Goal: Information Seeking & Learning: Learn about a topic

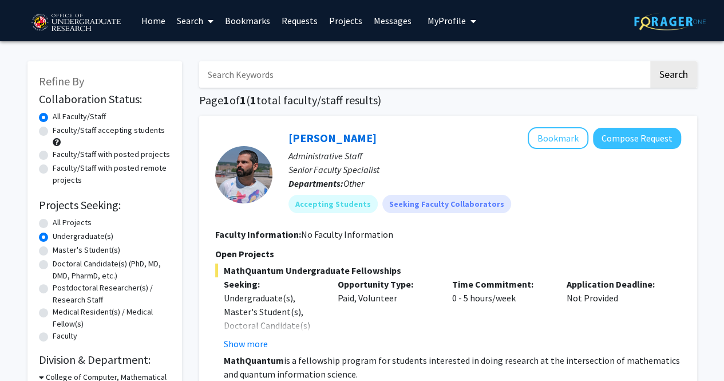
click at [207, 21] on span at bounding box center [208, 21] width 10 height 40
click at [331, 15] on link "Projects" at bounding box center [345, 21] width 45 height 40
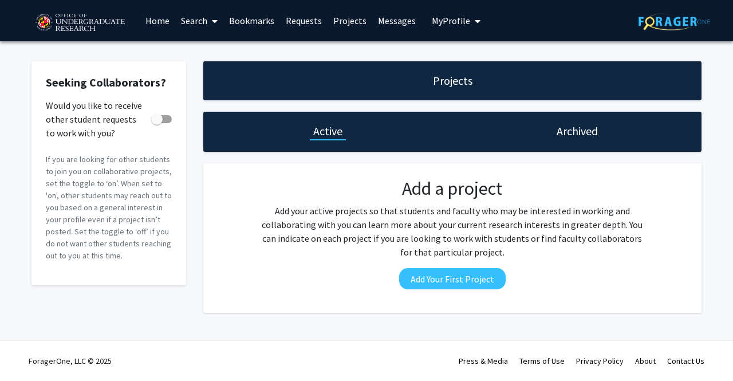
click at [305, 5] on link "Requests" at bounding box center [304, 21] width 48 height 40
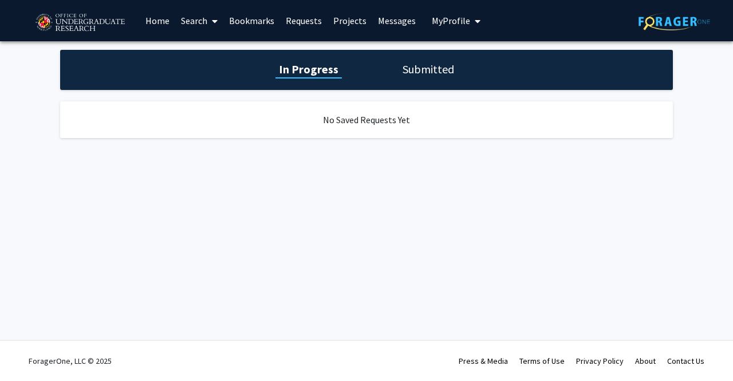
click at [236, 14] on link "Bookmarks" at bounding box center [251, 21] width 57 height 40
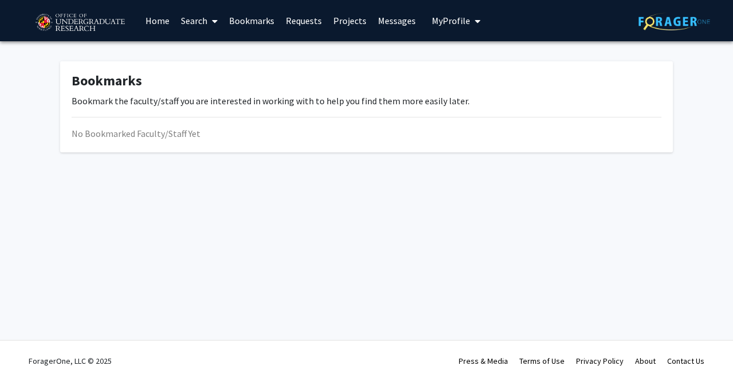
click at [203, 26] on link "Search" at bounding box center [199, 21] width 48 height 40
click at [165, 22] on link "Home" at bounding box center [157, 21] width 35 height 40
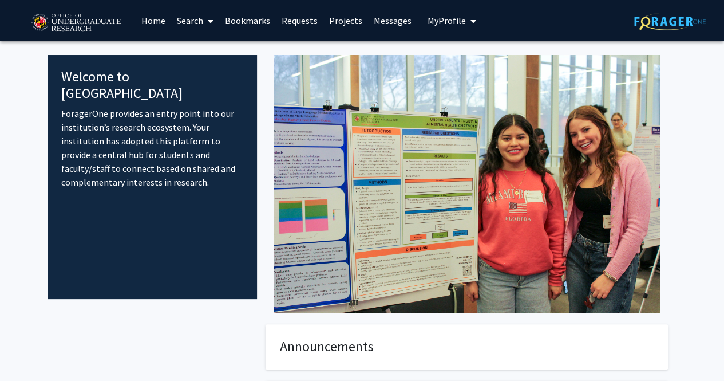
click at [185, 22] on link "Search" at bounding box center [195, 21] width 48 height 40
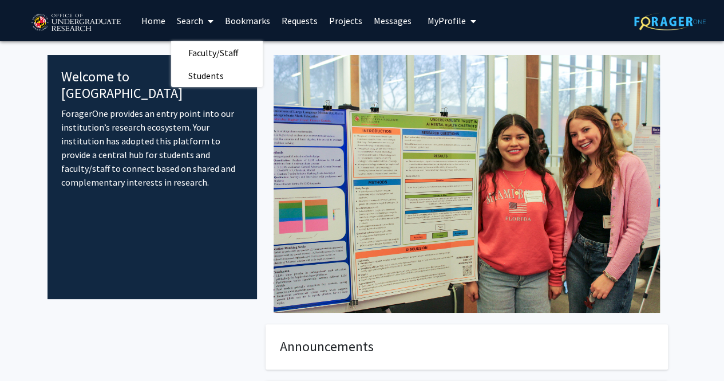
click at [198, 50] on span "Faculty/Staff" at bounding box center [213, 52] width 84 height 23
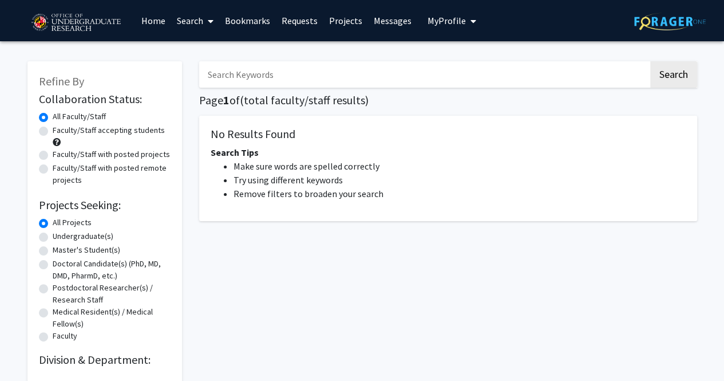
click at [189, 33] on link "Search" at bounding box center [195, 21] width 48 height 40
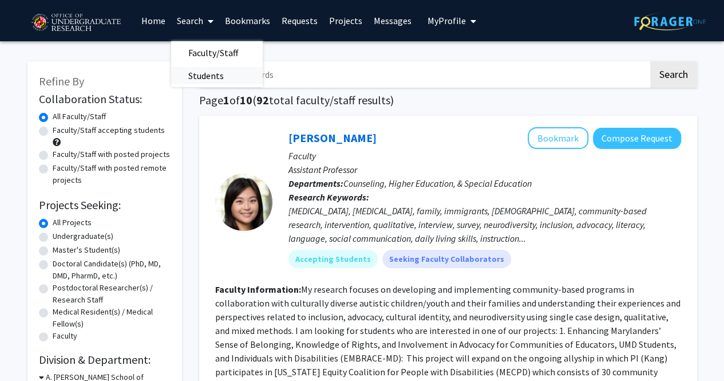
click at [205, 82] on span "Students" at bounding box center [206, 75] width 70 height 23
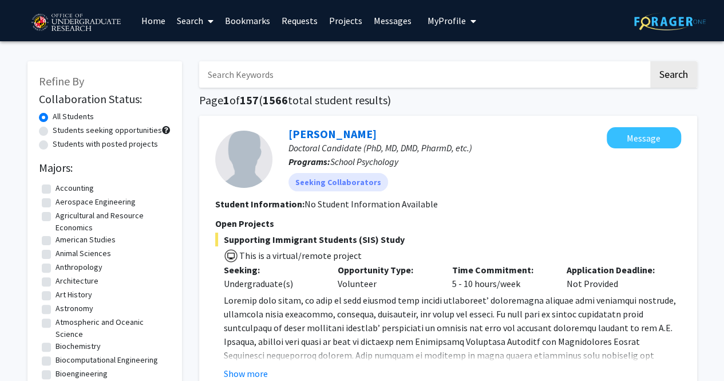
click at [48, 146] on div "Students with posted projects" at bounding box center [105, 145] width 132 height 14
click at [53, 143] on label "Students with posted projects" at bounding box center [105, 144] width 105 height 12
click at [53, 143] on input "Students with posted projects" at bounding box center [56, 141] width 7 height 7
radio input "true"
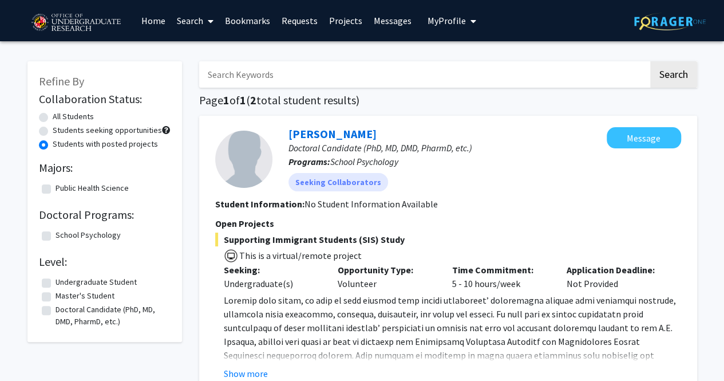
click at [194, 18] on link "Search" at bounding box center [195, 21] width 48 height 40
click at [209, 53] on span "Faculty/Staff" at bounding box center [213, 52] width 84 height 23
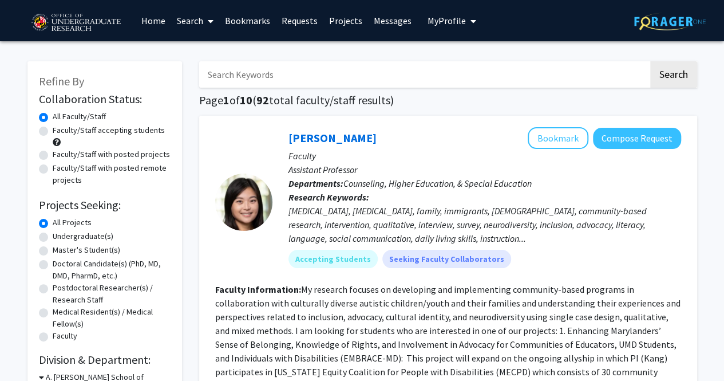
click at [53, 132] on label "Faculty/Staff accepting students" at bounding box center [109, 130] width 112 height 12
click at [53, 132] on input "Faculty/Staff accepting students" at bounding box center [56, 127] width 7 height 7
radio input "true"
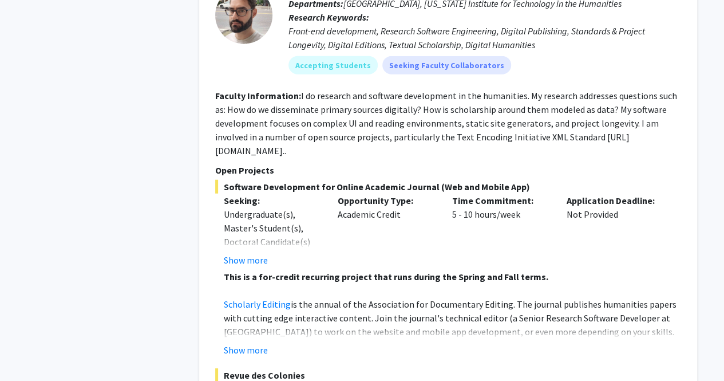
scroll to position [3607, 0]
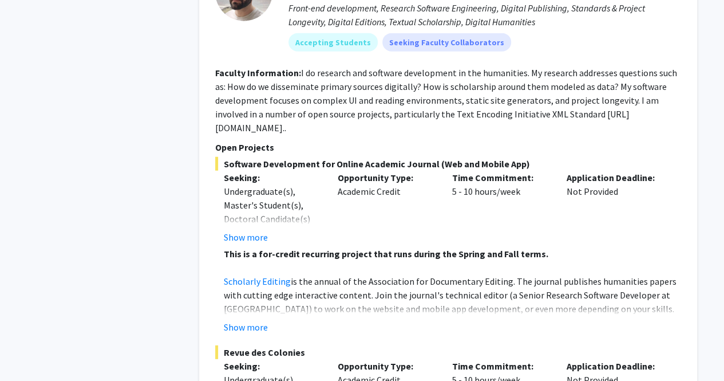
click at [635, 89] on fg-read-more "I do research and software development in the humanities. My research addresses…" at bounding box center [446, 100] width 462 height 66
click at [610, 90] on fg-read-more "I do research and software development in the humanities. My research addresses…" at bounding box center [446, 100] width 462 height 66
drag, startPoint x: 562, startPoint y: 85, endPoint x: 654, endPoint y: 84, distance: 91.6
click at [654, 84] on fg-read-more "I do research and software development in the humanities. My research addresses…" at bounding box center [446, 100] width 462 height 66
copy fg-read-more "https://github.com/TEIC"
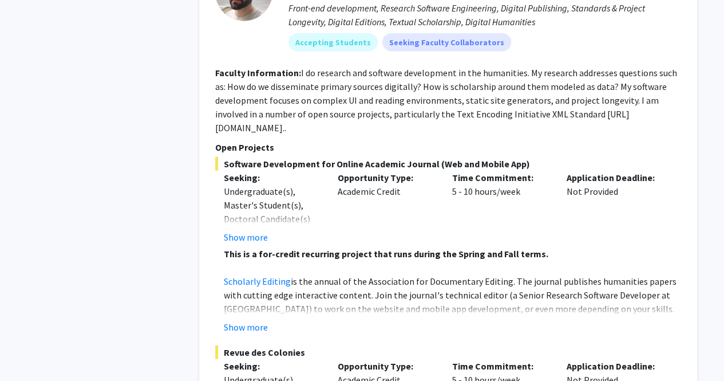
click at [236, 230] on button "Show more" at bounding box center [246, 237] width 44 height 14
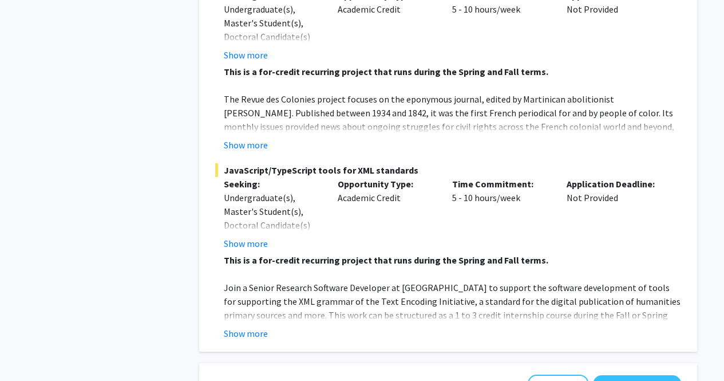
scroll to position [4008, 0]
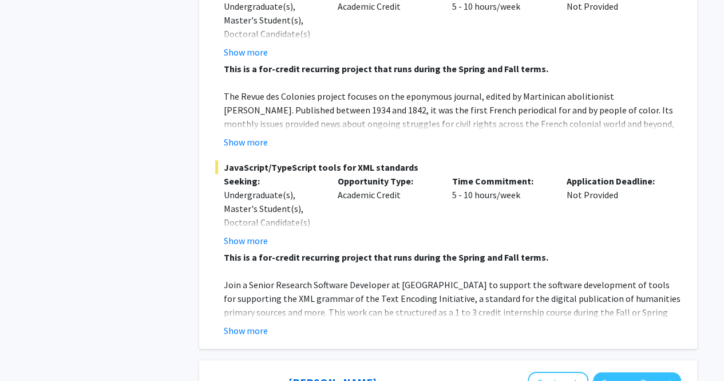
click at [253, 323] on button "Show more" at bounding box center [246, 330] width 44 height 14
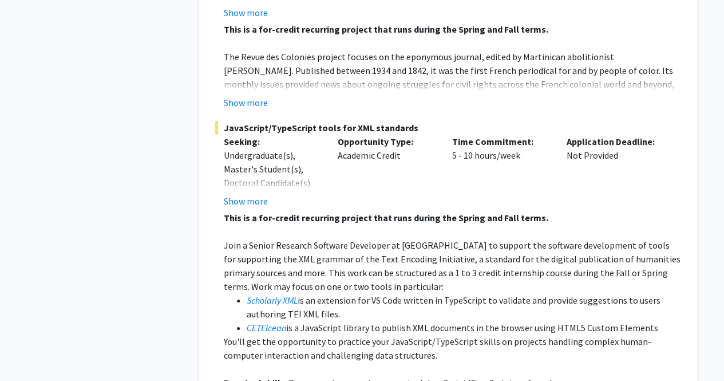
scroll to position [4065, 0]
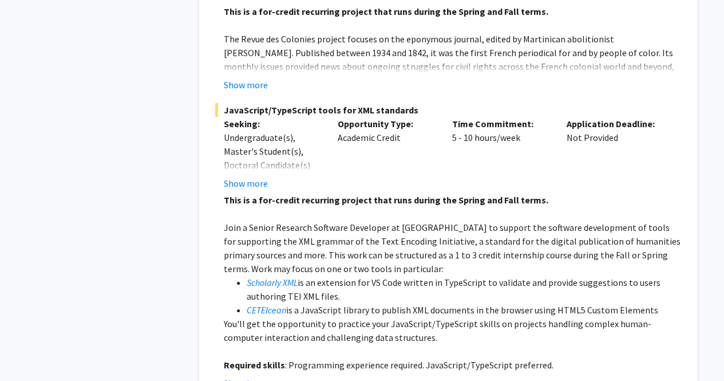
click at [252, 134] on fg-read-more "Undergraduate(s), Master's Student(s), Doctoral Candidate(s) (PhD, MD, DMD, Pha…" at bounding box center [272, 161] width 97 height 60
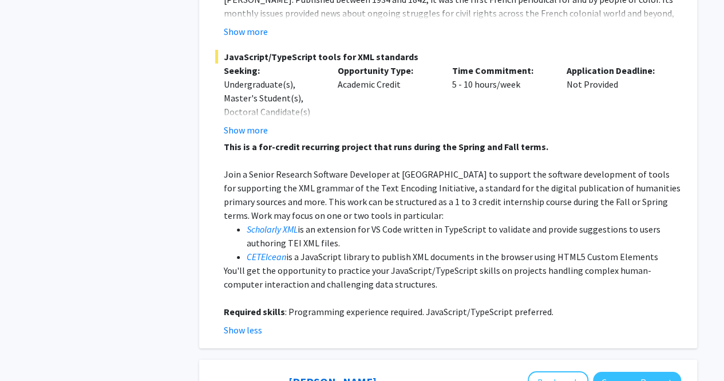
scroll to position [4179, 0]
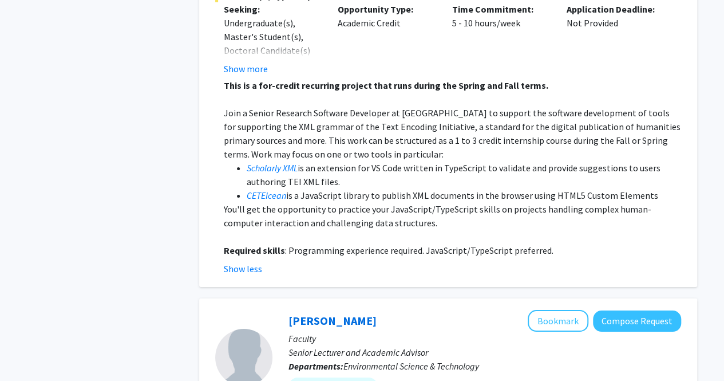
click at [236, 262] on button "Show less" at bounding box center [243, 269] width 38 height 14
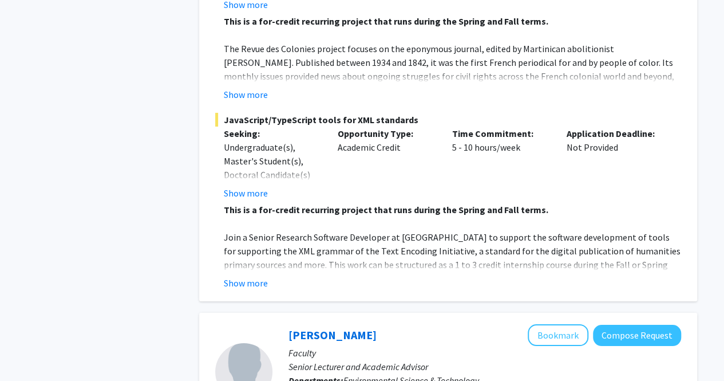
scroll to position [4008, 0]
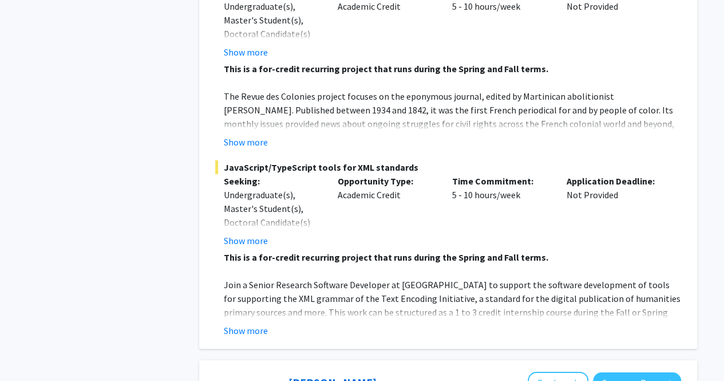
click at [251, 323] on button "Show more" at bounding box center [246, 330] width 44 height 14
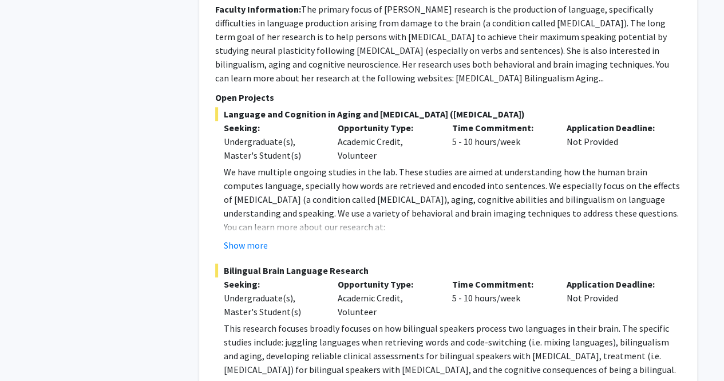
scroll to position [2691, 0]
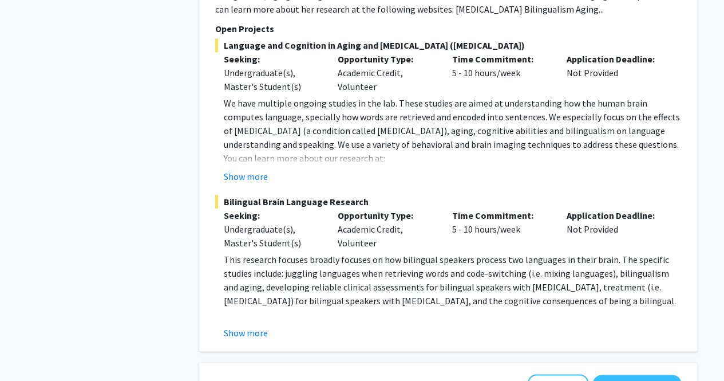
click at [237, 326] on button "Show more" at bounding box center [246, 333] width 44 height 14
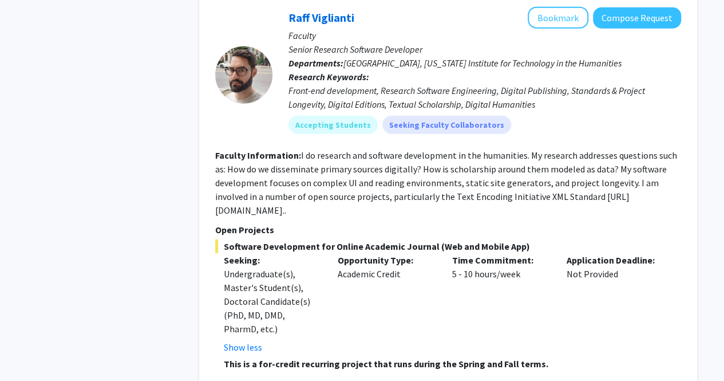
scroll to position [3435, 0]
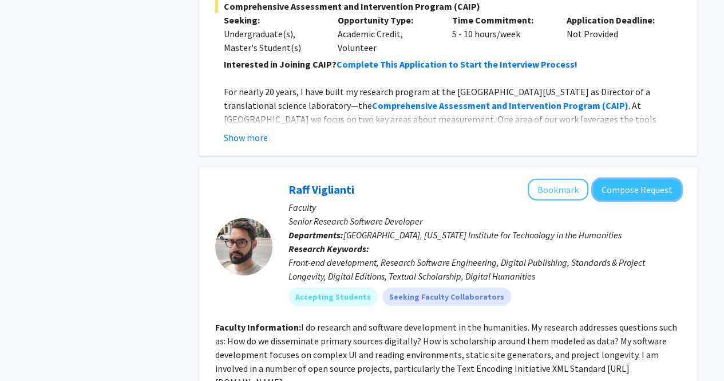
drag, startPoint x: 637, startPoint y: 161, endPoint x: 543, endPoint y: 294, distance: 162.2
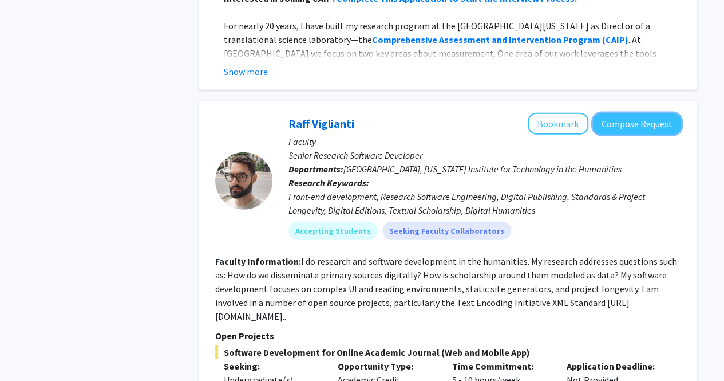
scroll to position [3492, 0]
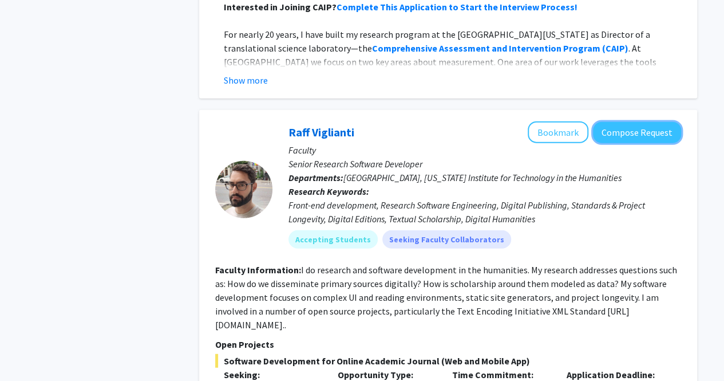
click at [619, 122] on button "Compose Request" at bounding box center [637, 132] width 88 height 21
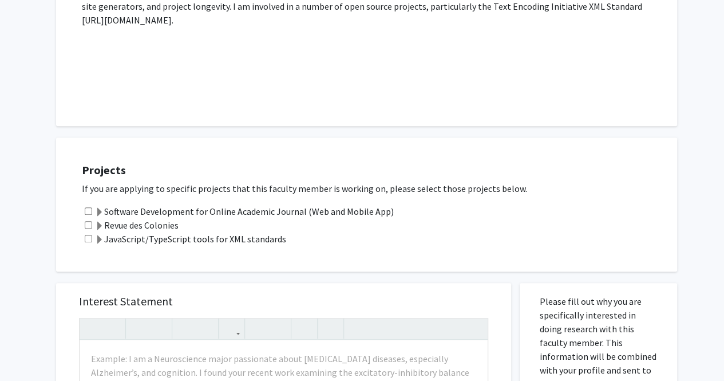
scroll to position [401, 0]
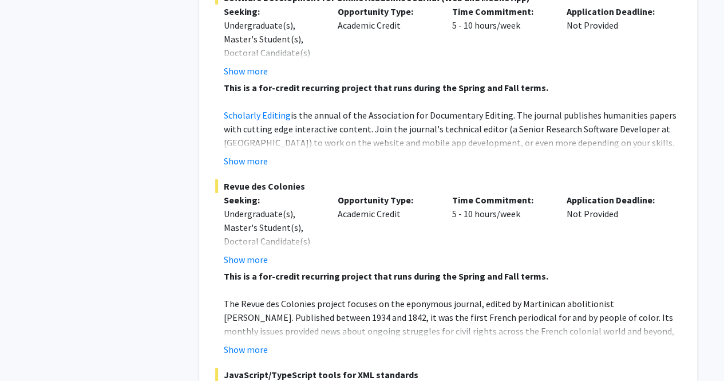
scroll to position [3836, 0]
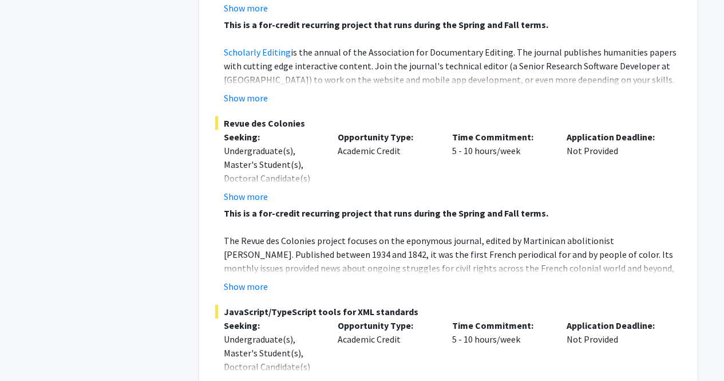
click at [259, 279] on button "Show more" at bounding box center [246, 286] width 44 height 14
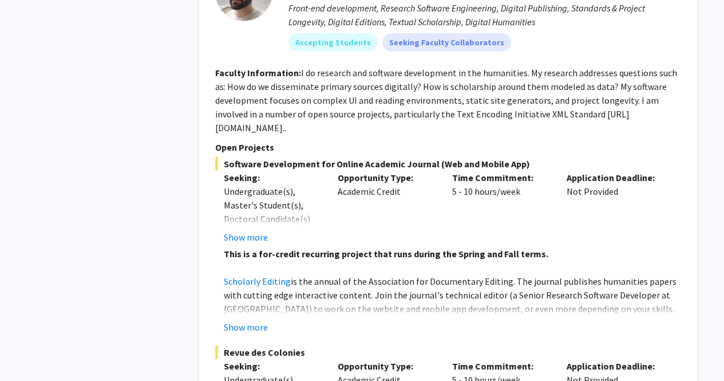
scroll to position [3607, 0]
click at [266, 320] on button "Show more" at bounding box center [246, 327] width 44 height 14
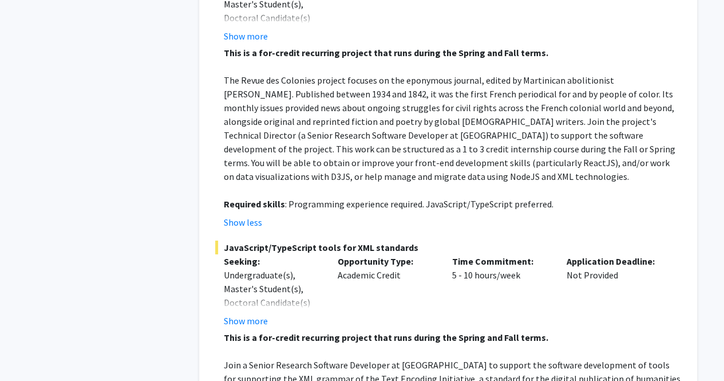
scroll to position [4179, 0]
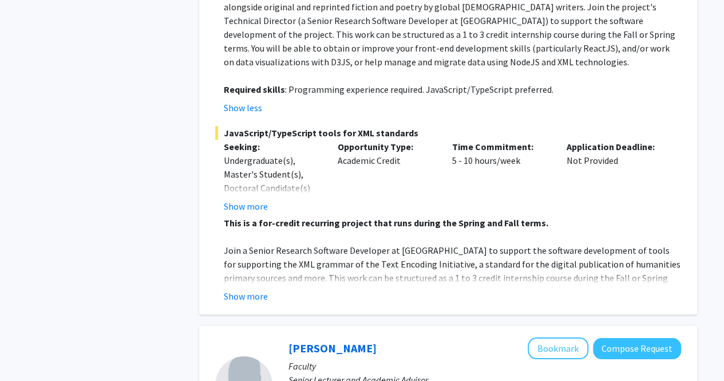
click at [260, 199] on button "Show more" at bounding box center [246, 206] width 44 height 14
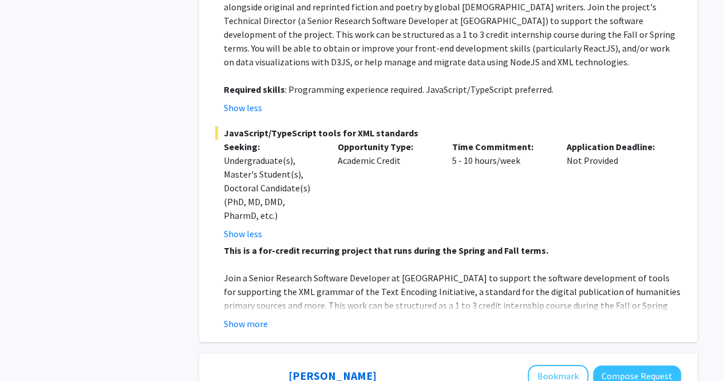
drag, startPoint x: 294, startPoint y: 201, endPoint x: 233, endPoint y: 251, distance: 79.3
click at [233, 271] on p "Join a Senior Research Software Developer at [GEOGRAPHIC_DATA] to support the s…" at bounding box center [452, 298] width 457 height 55
click at [239, 273] on fg-read-more "This is a for-credit recurring project that runs during the Spring and Fall ter…" at bounding box center [448, 286] width 466 height 87
click at [242, 317] on button "Show more" at bounding box center [246, 324] width 44 height 14
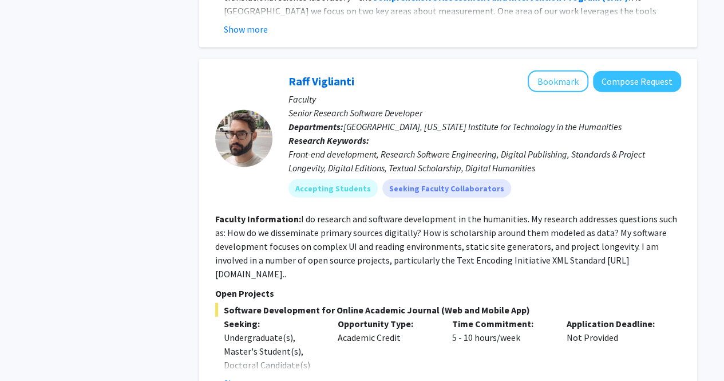
scroll to position [3435, 0]
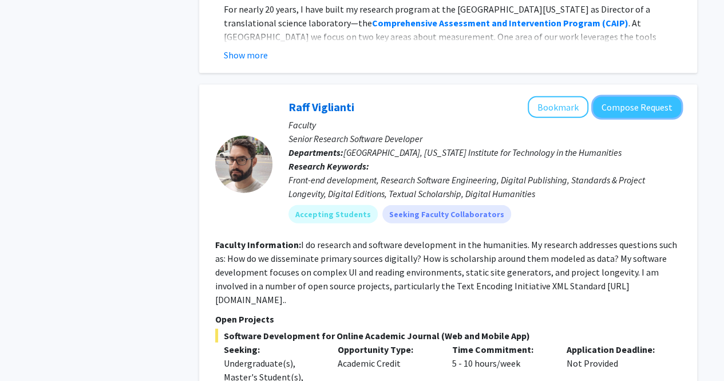
click at [654, 97] on button "Compose Request" at bounding box center [637, 107] width 88 height 21
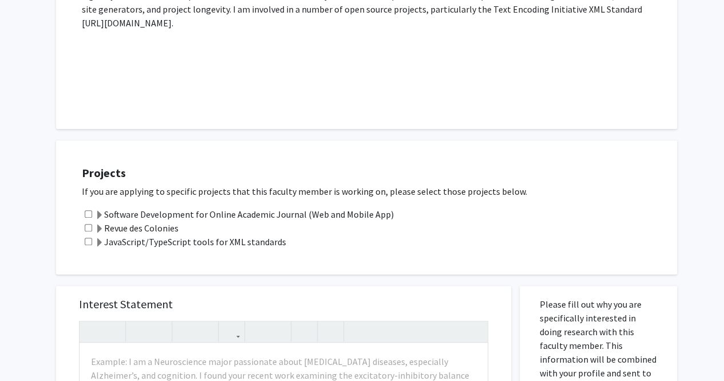
scroll to position [344, 0]
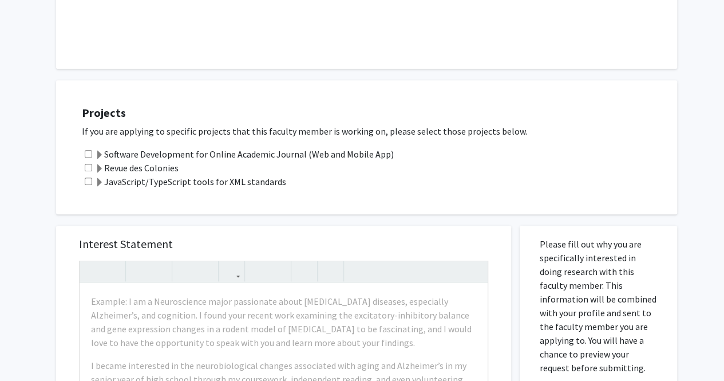
click at [105, 163] on label "Revue des Colonies" at bounding box center [137, 168] width 84 height 14
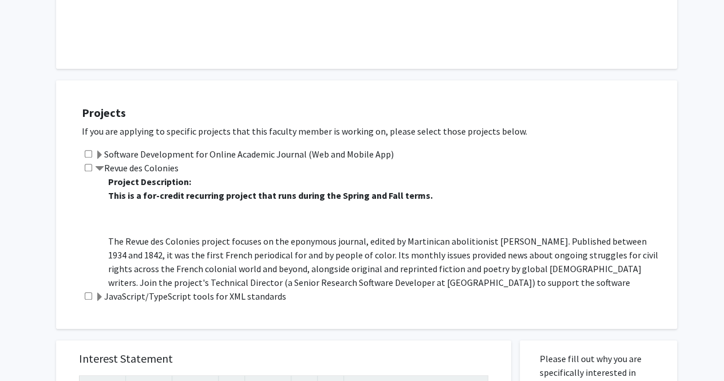
click at [100, 160] on label "Software Development for Online Academic Journal (Web and Mobile App)" at bounding box center [244, 154] width 299 height 14
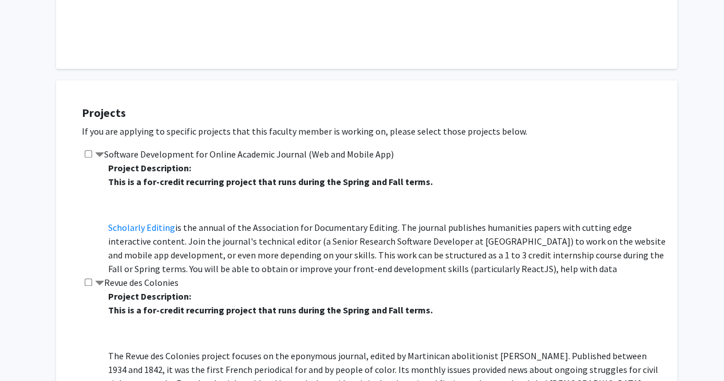
click at [90, 154] on input "checkbox" at bounding box center [88, 153] width 7 height 7
checkbox input "true"
click at [95, 152] on span at bounding box center [99, 155] width 9 height 9
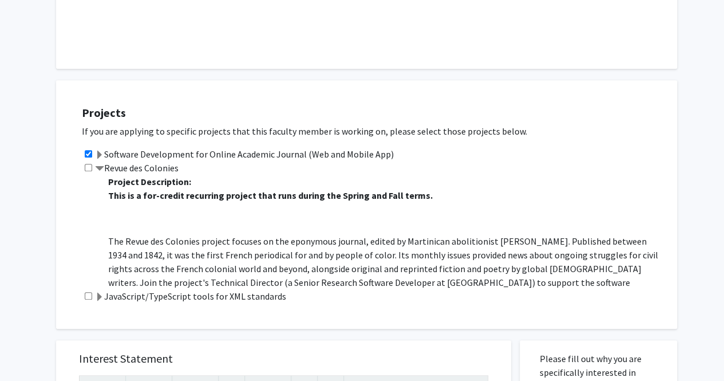
click at [93, 165] on div "Revue des Colonies Project Description: This is a for-credit recurring project …" at bounding box center [374, 225] width 584 height 128
click at [86, 165] on input "checkbox" at bounding box center [88, 167] width 7 height 7
checkbox input "true"
click at [99, 165] on span at bounding box center [99, 168] width 9 height 9
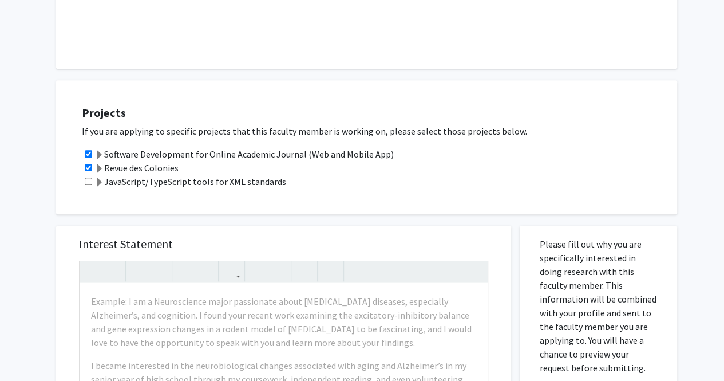
click at [102, 181] on span at bounding box center [99, 182] width 9 height 9
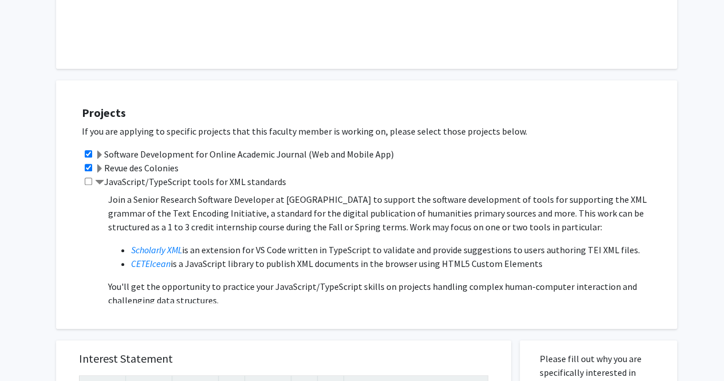
scroll to position [57, 0]
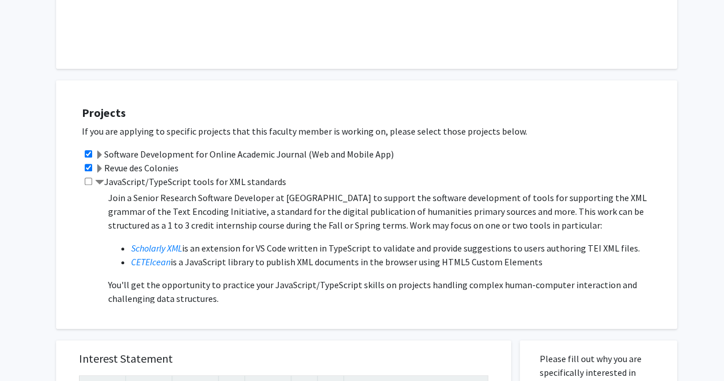
click at [165, 258] on em "CETEIcean" at bounding box center [151, 261] width 40 height 11
click at [88, 175] on div "JavaScript/TypeScript tools for XML standards Project Description: This is a fo…" at bounding box center [374, 239] width 584 height 128
click at [89, 180] on input "checkbox" at bounding box center [88, 180] width 7 height 7
checkbox input "true"
click at [98, 181] on span at bounding box center [99, 182] width 9 height 9
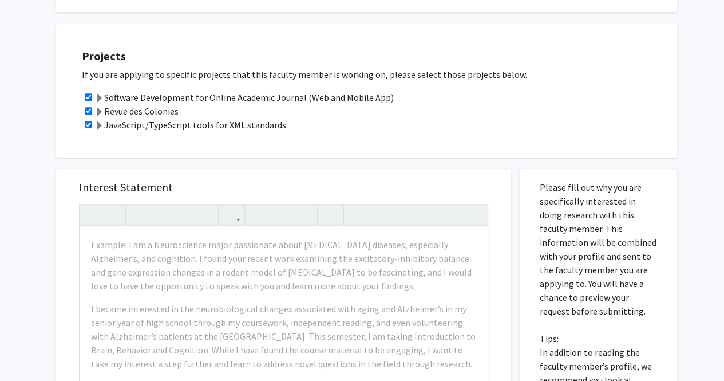
scroll to position [515, 0]
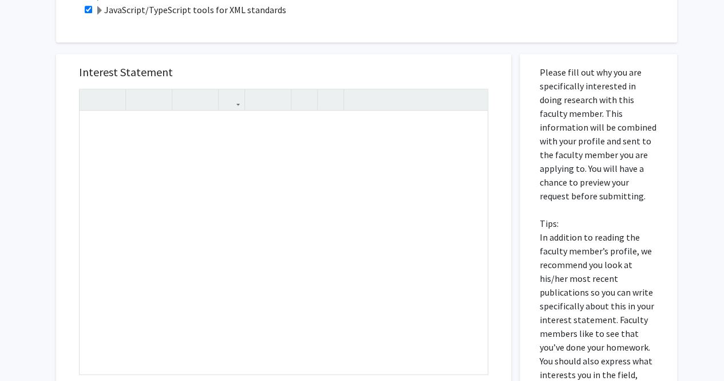
click at [299, 58] on div "Interest Statement Insert link Remove link" at bounding box center [284, 225] width 432 height 342
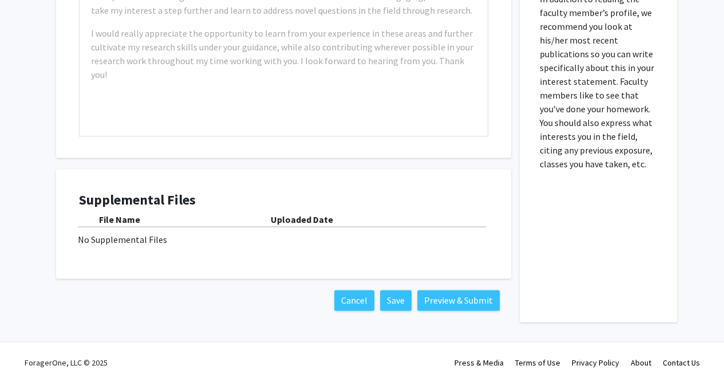
scroll to position [754, 0]
click at [156, 243] on div "No Supplemental Files" at bounding box center [284, 239] width 412 height 14
drag, startPoint x: 256, startPoint y: 235, endPoint x: 333, endPoint y: 225, distance: 77.9
click at [277, 232] on div "No Supplemental Files" at bounding box center [284, 239] width 412 height 14
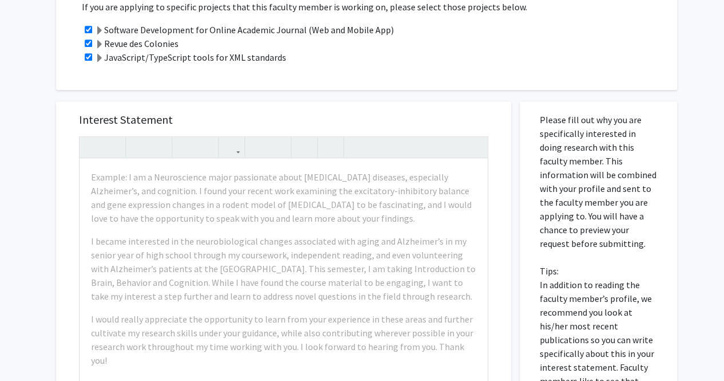
scroll to position [582, 0]
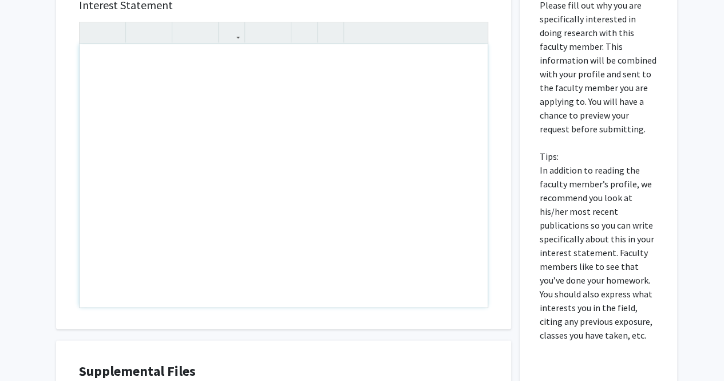
drag, startPoint x: 445, startPoint y: 247, endPoint x: 292, endPoint y: 178, distance: 167.8
click at [306, 186] on div "Note to users with screen readers: Please press Alt+0 or Option+0 to deactivate…" at bounding box center [284, 175] width 408 height 263
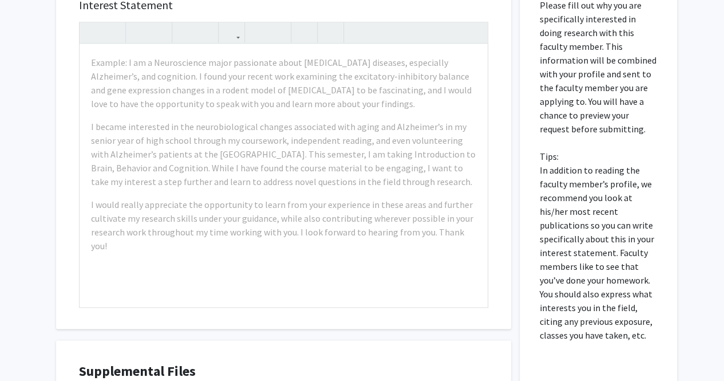
click at [615, 30] on p "Please fill out why you are specifically interested in doing research with this…" at bounding box center [598, 170] width 117 height 344
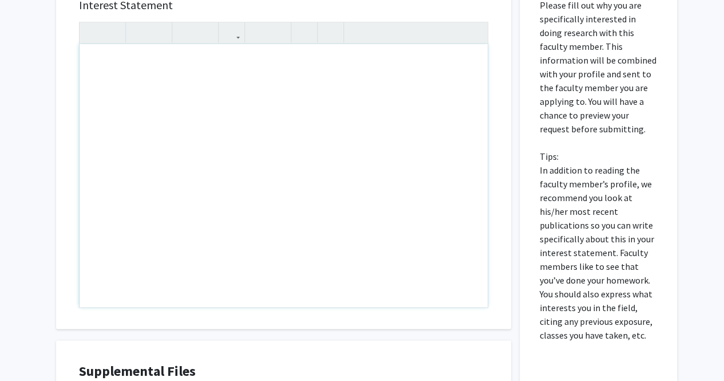
click at [201, 107] on div "Note to users with screen readers: Please press Alt+0 or Option+0 to deactivate…" at bounding box center [284, 175] width 408 height 263
click at [113, 66] on div "I am a computer science major" at bounding box center [284, 175] width 408 height 263
click at [285, 51] on div "I am a freshman computer science major" at bounding box center [284, 175] width 408 height 263
type textarea "I am a freshman computer science major&nbsp;"
drag, startPoint x: 332, startPoint y: 113, endPoint x: 75, endPoint y: 74, distance: 260.0
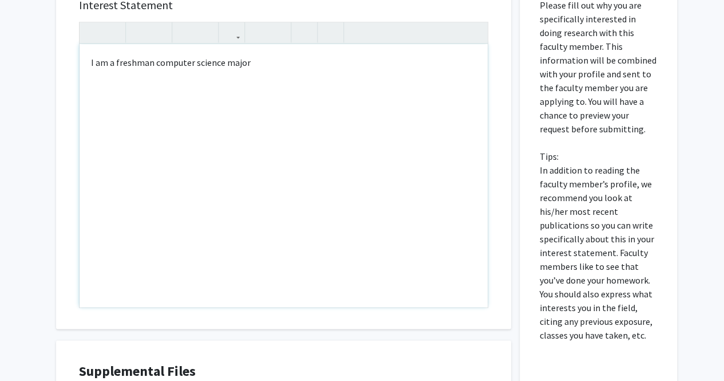
click at [75, 74] on div "Interest Statement I am a freshman computer science major&nbsp; I am a freshman…" at bounding box center [284, 158] width 432 height 342
click at [552, 150] on p "Please fill out why you are specifically interested in doing research with this…" at bounding box center [598, 170] width 117 height 344
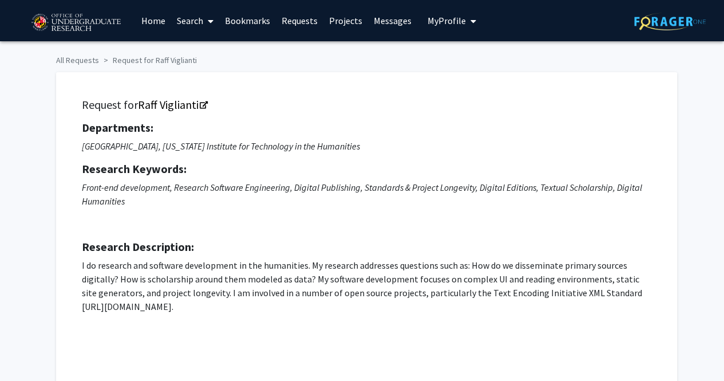
click at [194, 107] on link "Raff Viglianti" at bounding box center [172, 104] width 69 height 14
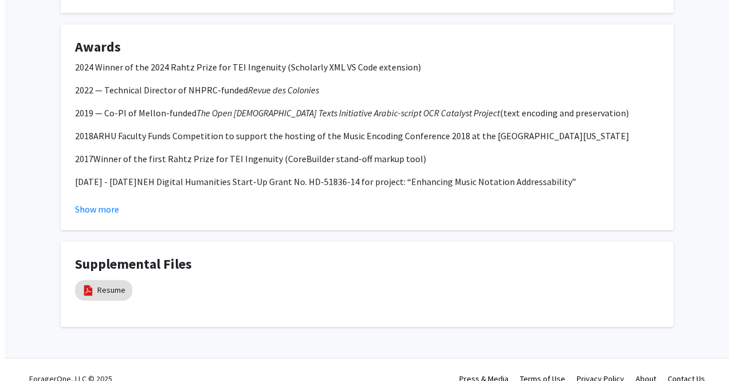
scroll to position [1367, 0]
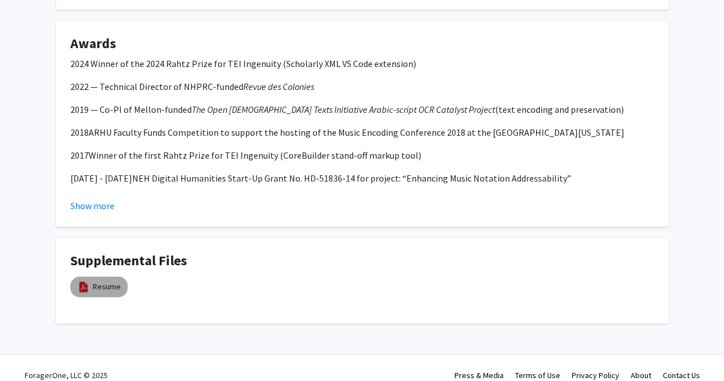
drag, startPoint x: 199, startPoint y: 272, endPoint x: 108, endPoint y: 278, distance: 91.2
click at [108, 281] on link "Resume" at bounding box center [107, 287] width 28 height 12
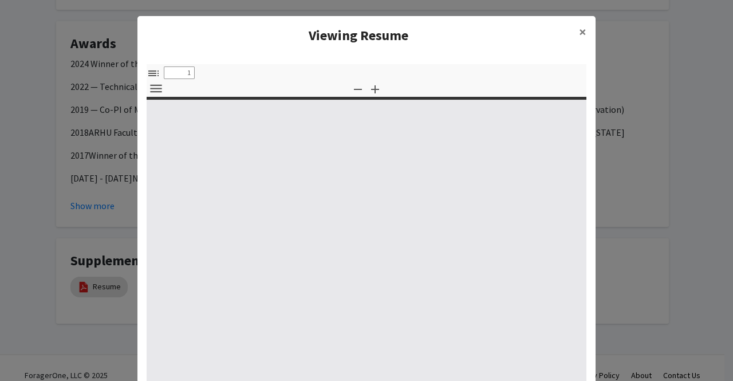
select select "custom"
type input "0"
select select "custom"
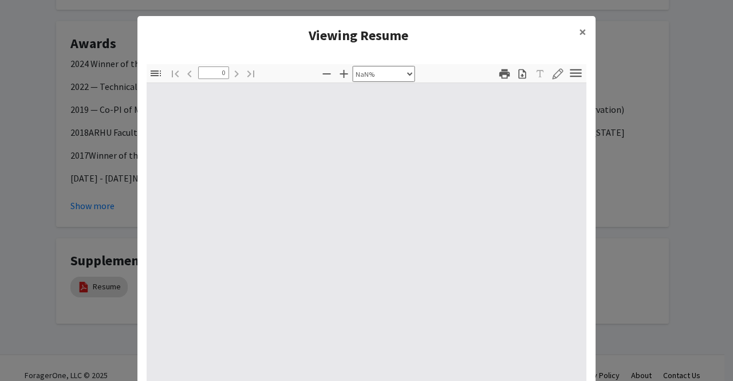
type input "1"
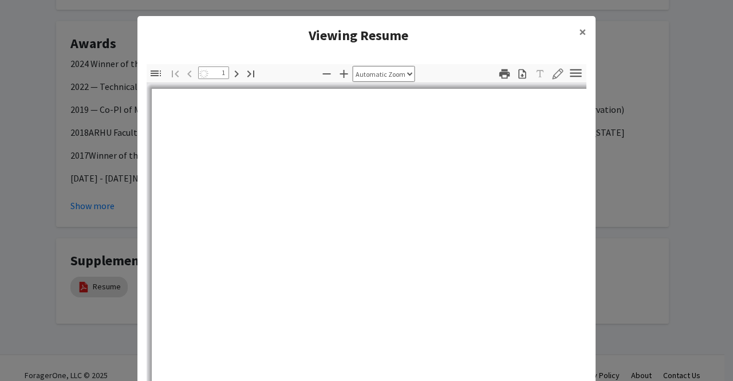
select select "auto"
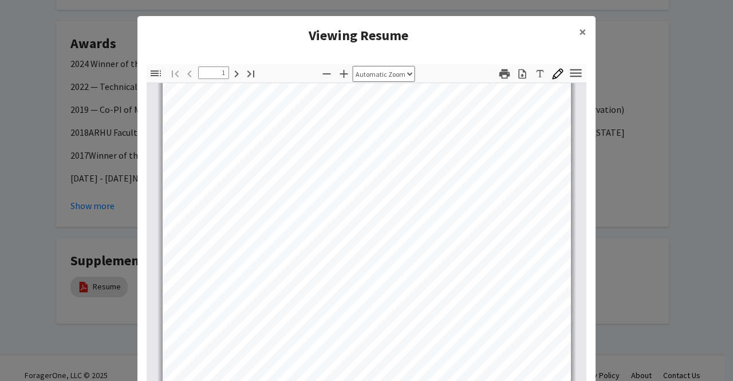
scroll to position [401, 0]
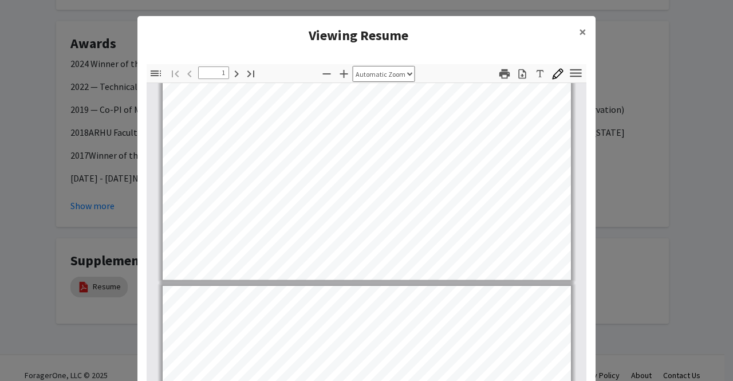
type input "2"
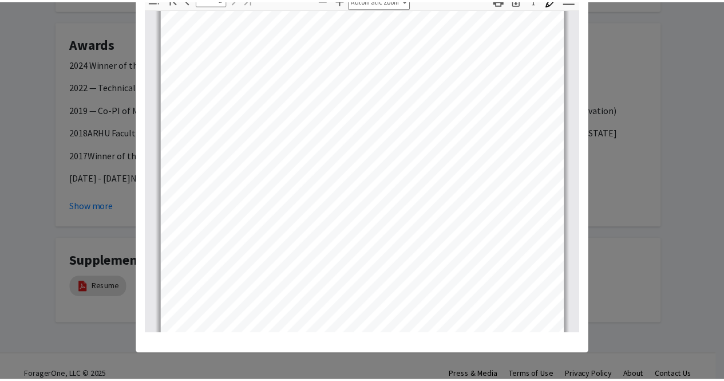
scroll to position [577, 0]
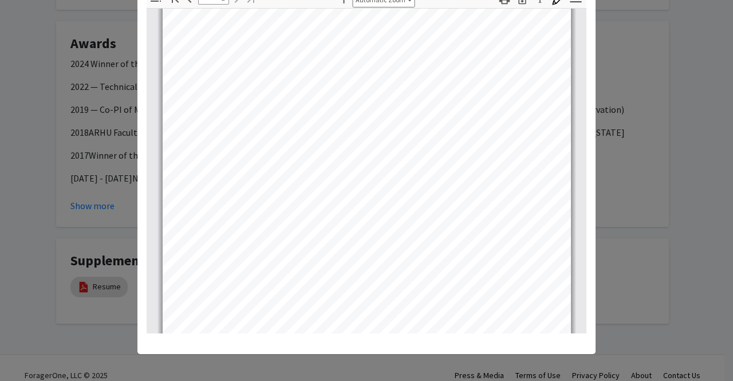
click at [109, 170] on modal-container "Viewing Resume × Thumbnails Document Outline Attachments Layers Current Outline…" at bounding box center [366, 190] width 733 height 381
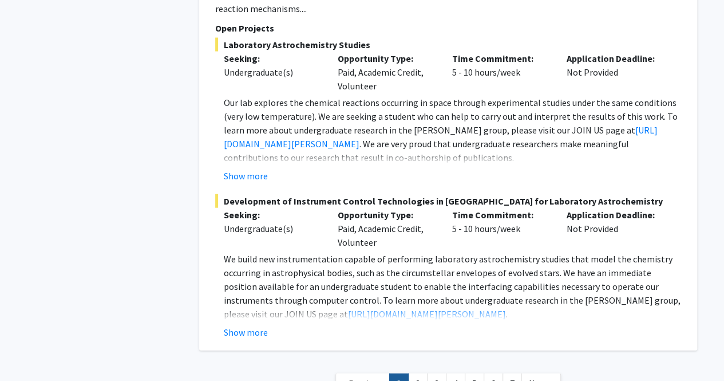
scroll to position [5619, 0]
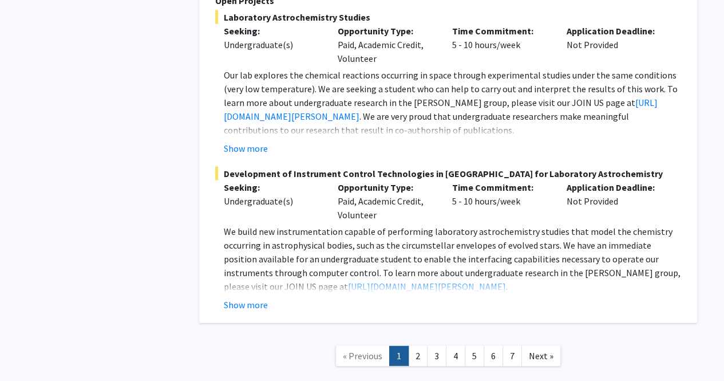
click at [423, 346] on link "2" at bounding box center [417, 356] width 19 height 20
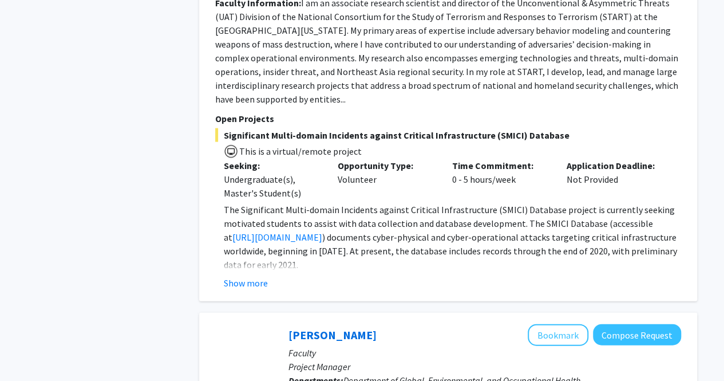
scroll to position [1145, 0]
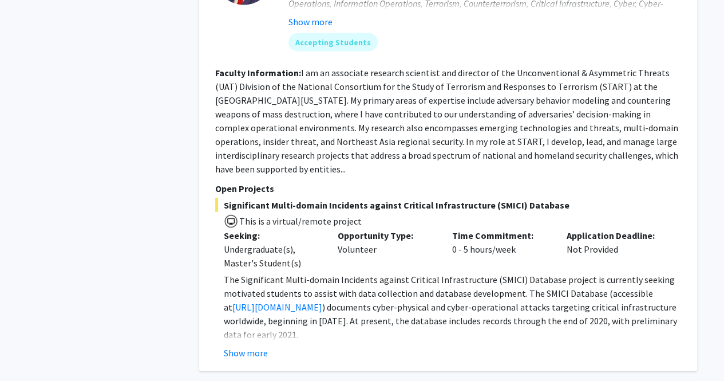
click at [252, 346] on button "Show more" at bounding box center [246, 353] width 44 height 14
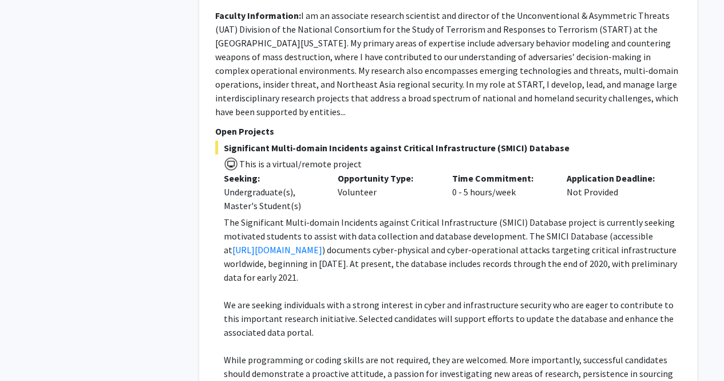
scroll to position [1374, 0]
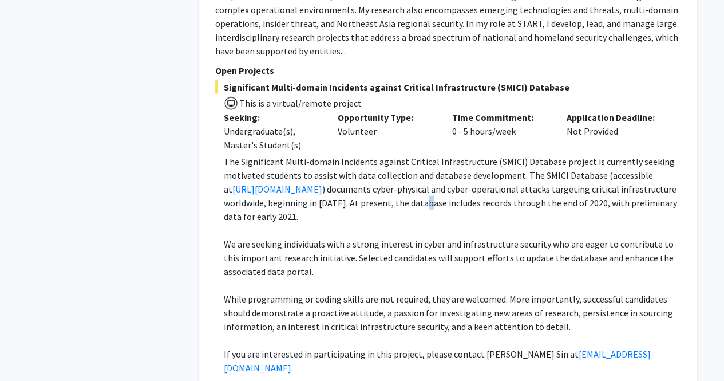
click at [423, 172] on p "The Significant Multi-domain Incidents against Critical Infrastructure (SMICI) …" at bounding box center [452, 189] width 457 height 69
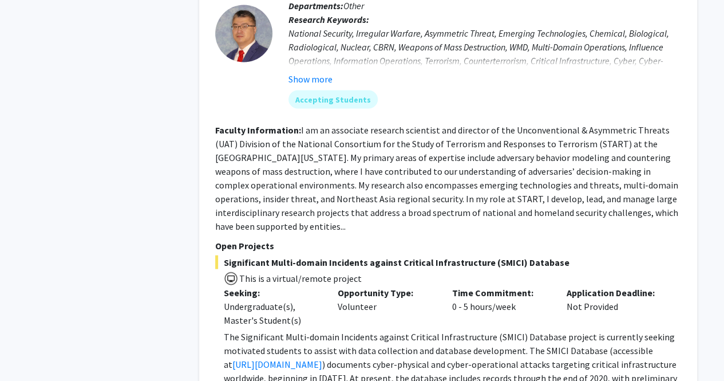
click at [423, 172] on fg-read-more "I am an associate research scientist and director of the Unconventional & Asymm…" at bounding box center [446, 178] width 463 height 108
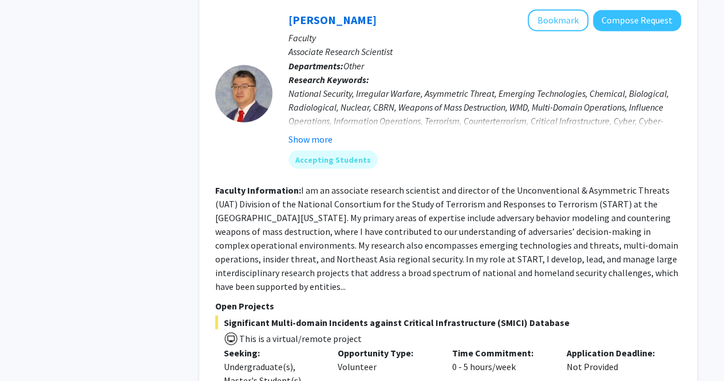
scroll to position [973, 0]
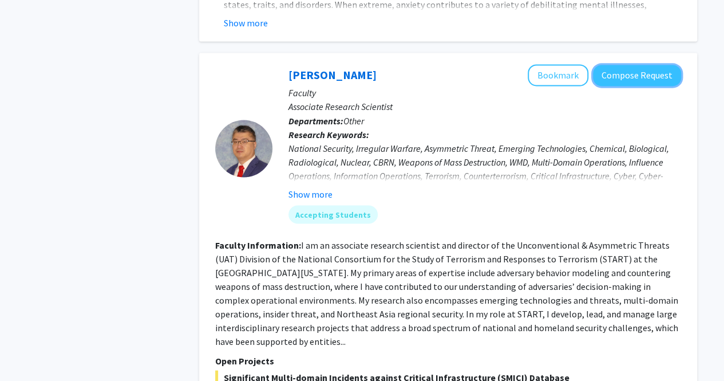
click at [635, 65] on button "Compose Request" at bounding box center [637, 75] width 88 height 21
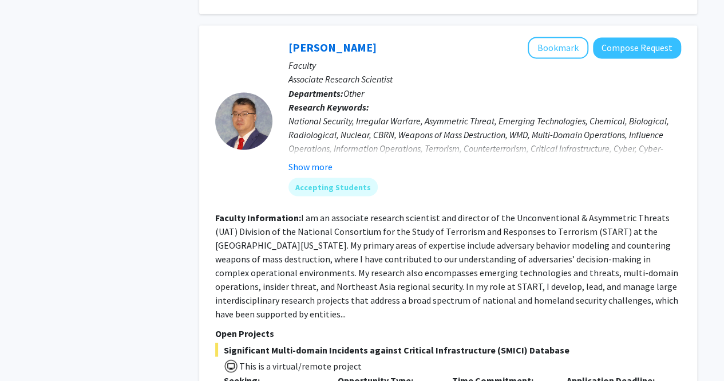
scroll to position [916, 0]
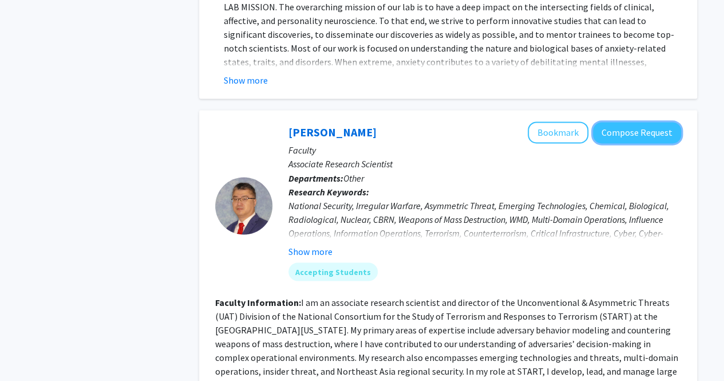
click at [653, 122] on button "Compose Request" at bounding box center [637, 132] width 88 height 21
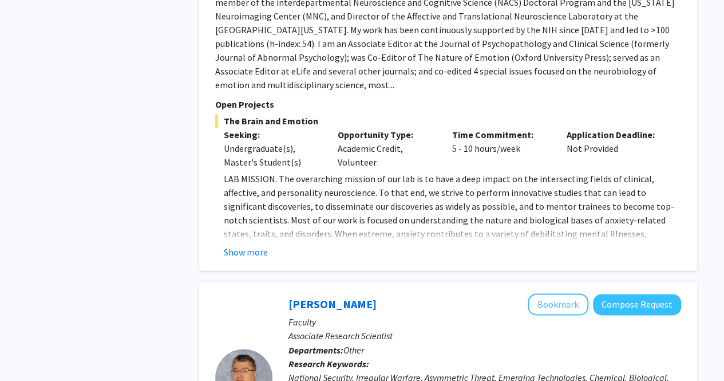
scroll to position [916, 0]
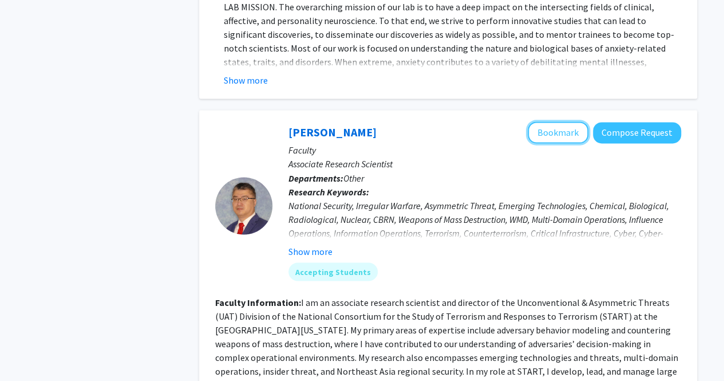
click at [563, 121] on button "Bookmark" at bounding box center [558, 132] width 61 height 22
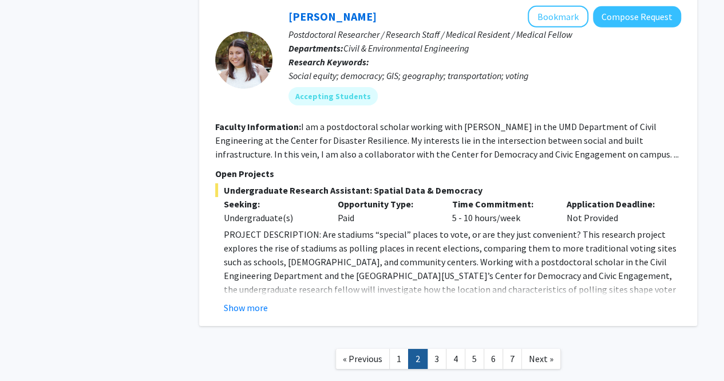
scroll to position [4058, 0]
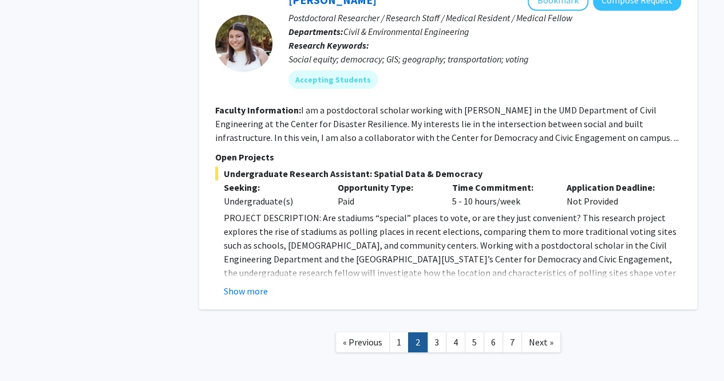
click at [433, 332] on link "3" at bounding box center [436, 342] width 19 height 20
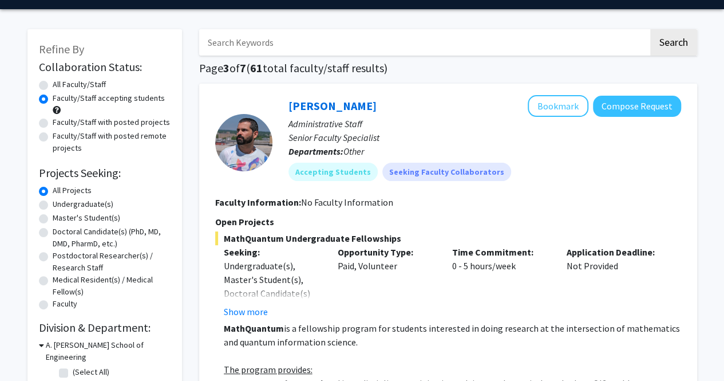
scroll to position [115, 0]
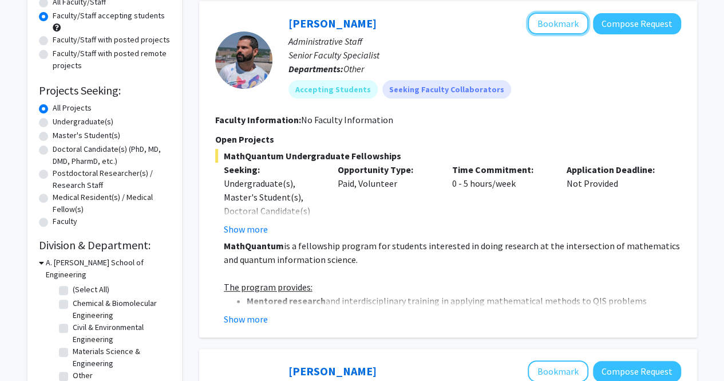
click at [577, 27] on button "Bookmark" at bounding box center [558, 24] width 61 height 22
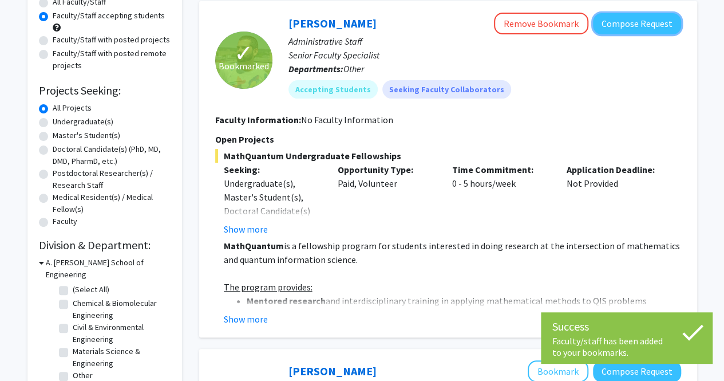
click at [629, 29] on button "Compose Request" at bounding box center [637, 23] width 88 height 21
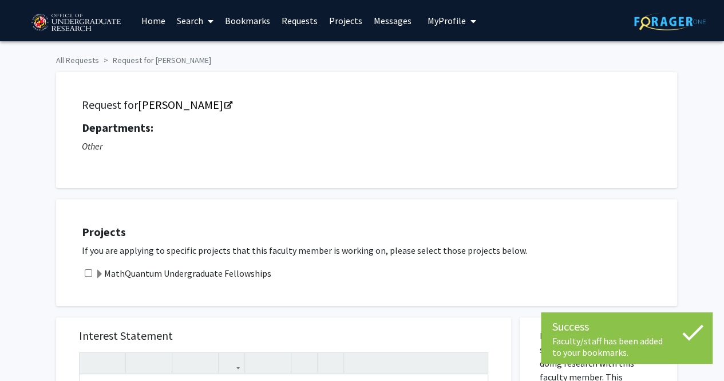
scroll to position [229, 0]
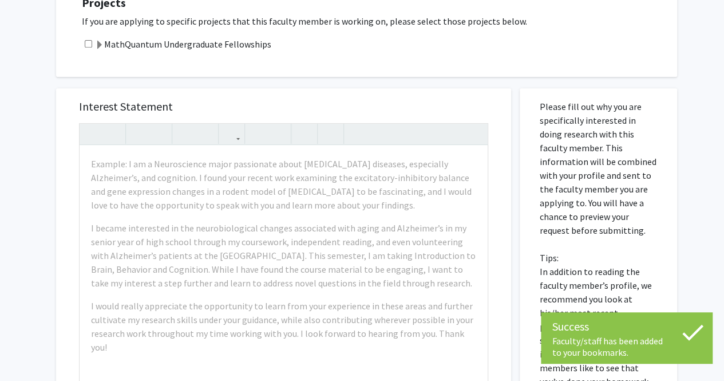
click at [95, 41] on span at bounding box center [99, 45] width 9 height 9
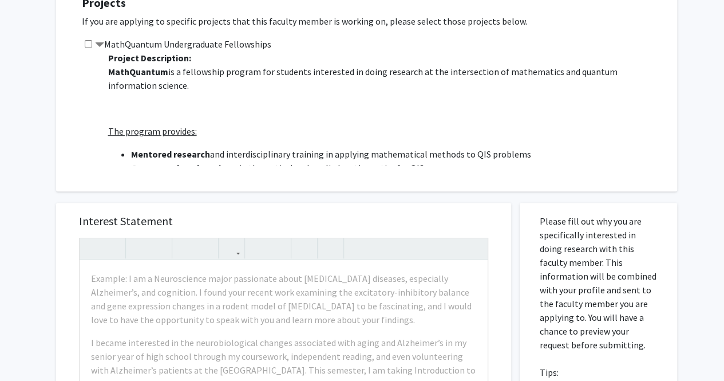
click at [92, 44] on input "checkbox" at bounding box center [88, 43] width 7 height 7
checkbox input "true"
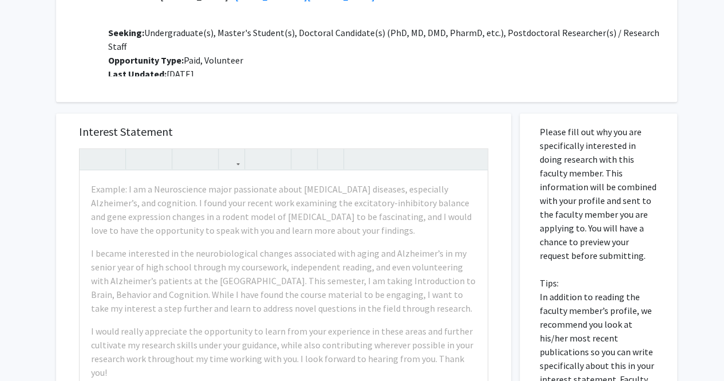
scroll to position [0, 0]
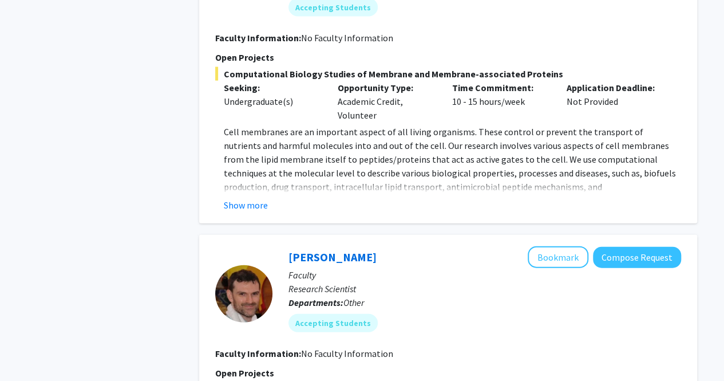
scroll to position [1317, 0]
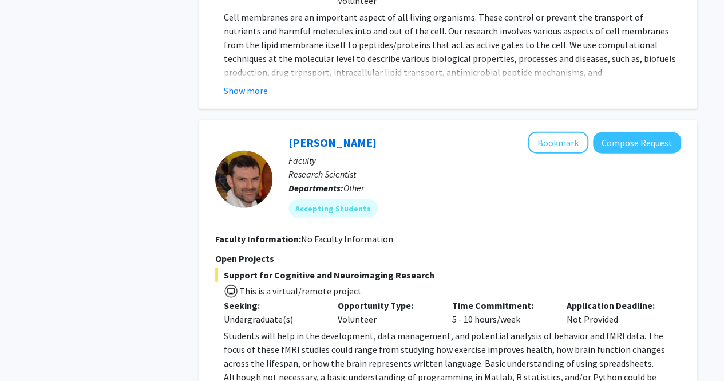
drag, startPoint x: 393, startPoint y: 156, endPoint x: 378, endPoint y: 161, distance: 15.6
click at [378, 161] on p "Faculty" at bounding box center [485, 160] width 393 height 14
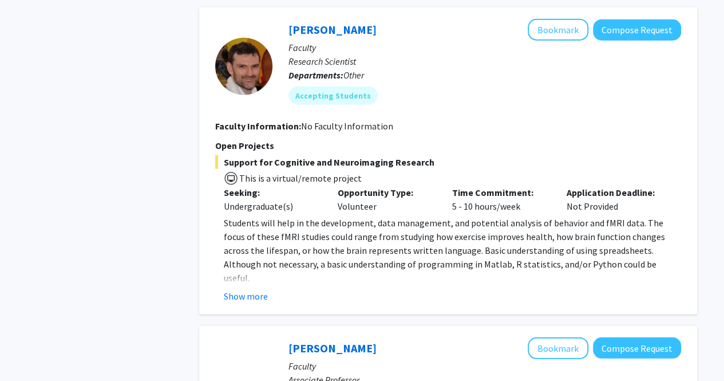
scroll to position [1431, 0]
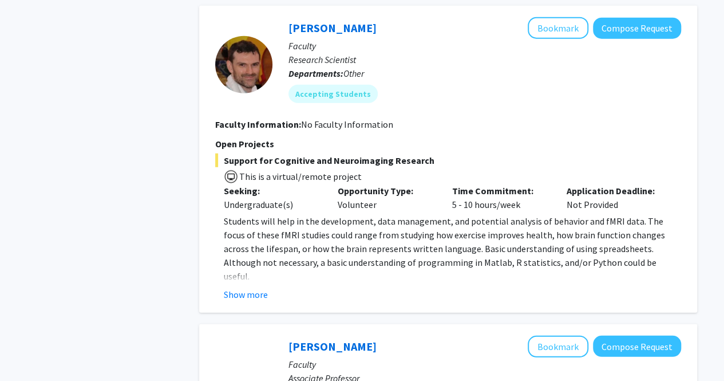
click at [246, 299] on button "Show more" at bounding box center [246, 294] width 44 height 14
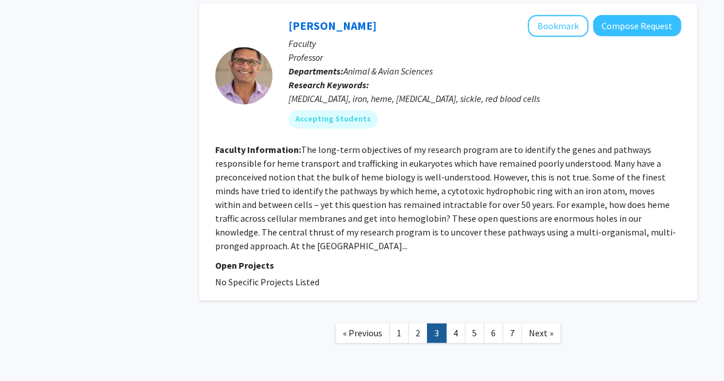
scroll to position [2920, 0]
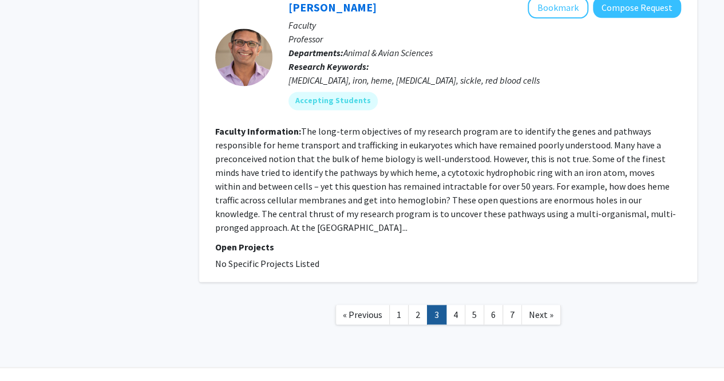
click at [524, 305] on ul "« Previous 1 2 3 4 5 6 7 Next »" at bounding box center [448, 315] width 226 height 20
click at [525, 305] on link "Next »" at bounding box center [542, 315] width 40 height 20
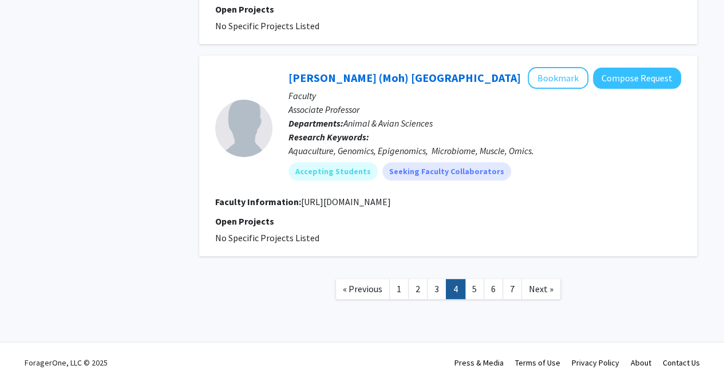
scroll to position [2303, 0]
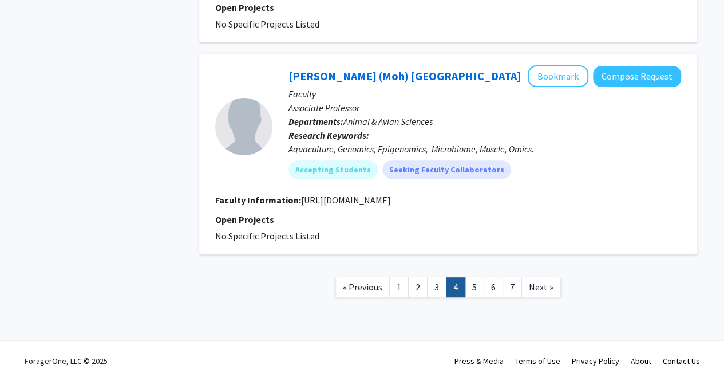
click at [473, 286] on link "5" at bounding box center [474, 287] width 19 height 20
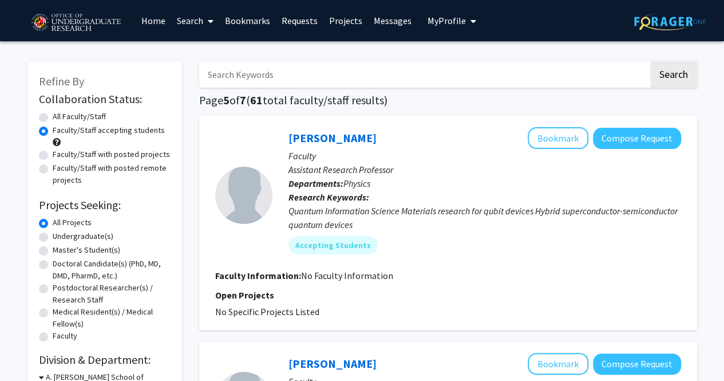
scroll to position [57, 0]
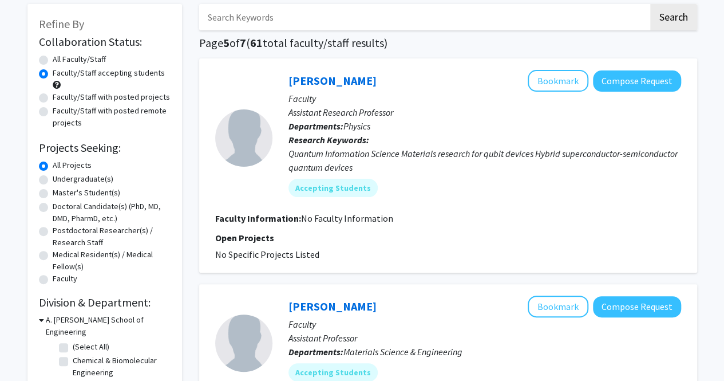
click at [334, 85] on link "[PERSON_NAME]" at bounding box center [333, 80] width 88 height 14
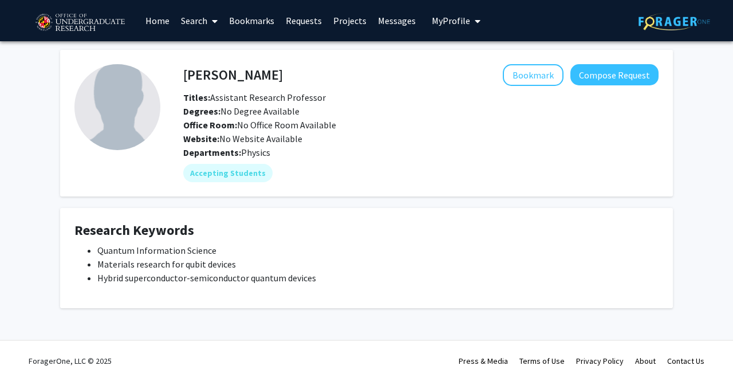
click at [608, 85] on div "[PERSON_NAME] Bookmark Compose Request Titles: Assistant Research Professor Deg…" at bounding box center [421, 104] width 492 height 81
click at [608, 80] on button "Compose Request" at bounding box center [614, 74] width 88 height 21
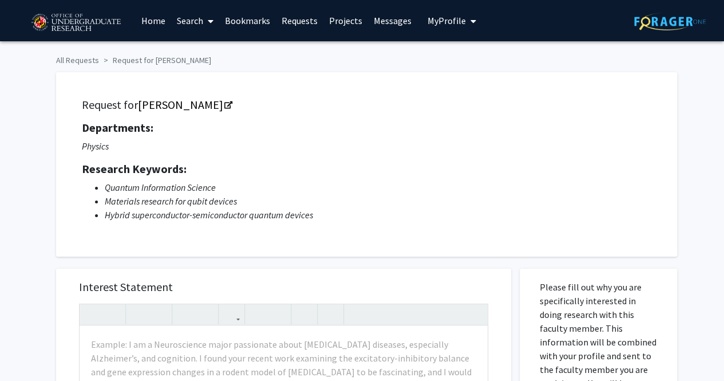
drag, startPoint x: 33, startPoint y: 1, endPoint x: 281, endPoint y: 86, distance: 261.6
click at [281, 86] on div "Request for [PERSON_NAME] Departments: Physics Research Keywords: Quantum Infor…" at bounding box center [366, 164] width 621 height 184
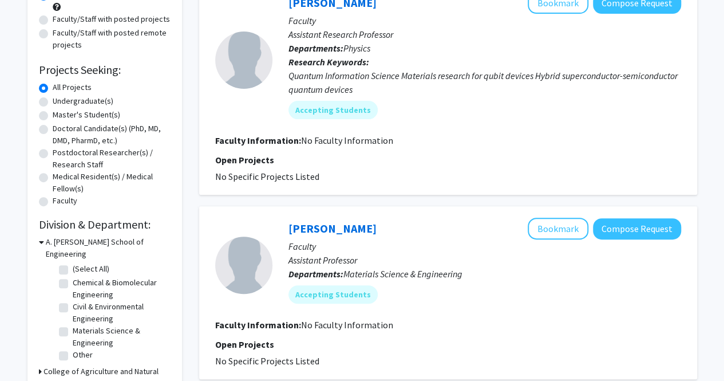
scroll to position [57, 0]
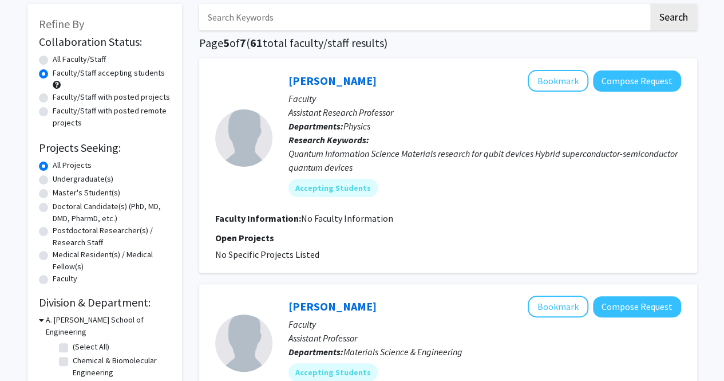
click at [53, 98] on label "Faculty/Staff with posted projects" at bounding box center [111, 97] width 117 height 12
click at [53, 98] on input "Faculty/Staff with posted projects" at bounding box center [56, 94] width 7 height 7
radio input "true"
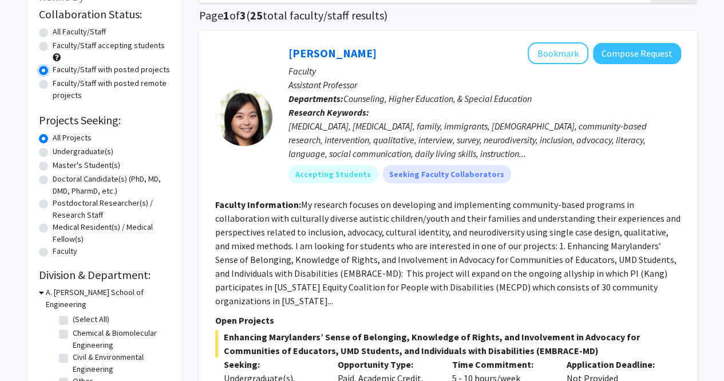
scroll to position [172, 0]
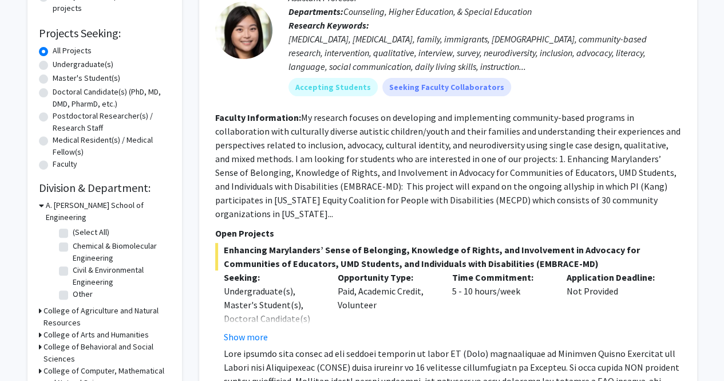
click at [52, 64] on div "Undergraduate(s)" at bounding box center [105, 65] width 132 height 14
click at [53, 67] on label "Undergraduate(s)" at bounding box center [83, 64] width 61 height 12
click at [53, 66] on input "Undergraduate(s)" at bounding box center [56, 61] width 7 height 7
radio input "true"
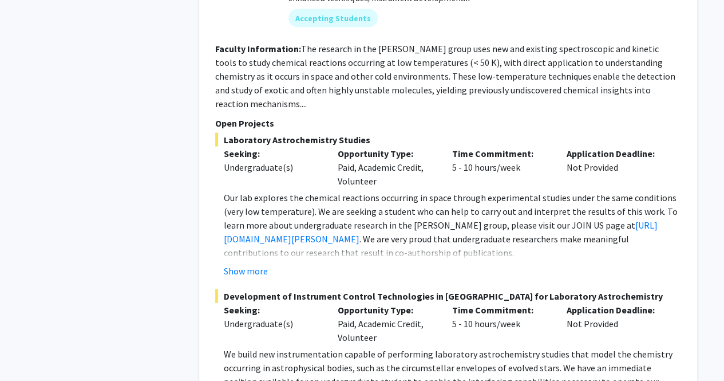
scroll to position [5619, 0]
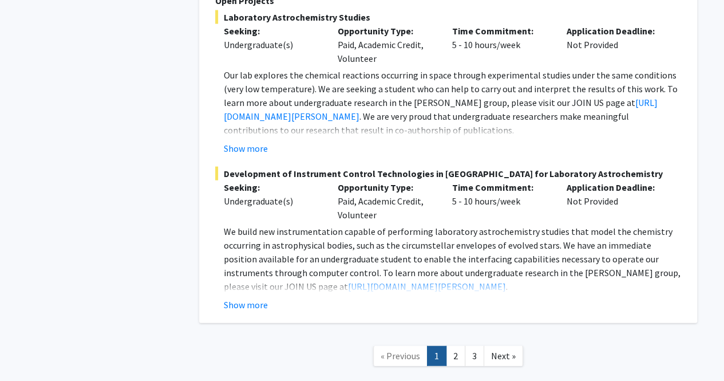
click at [461, 346] on link "2" at bounding box center [455, 356] width 19 height 20
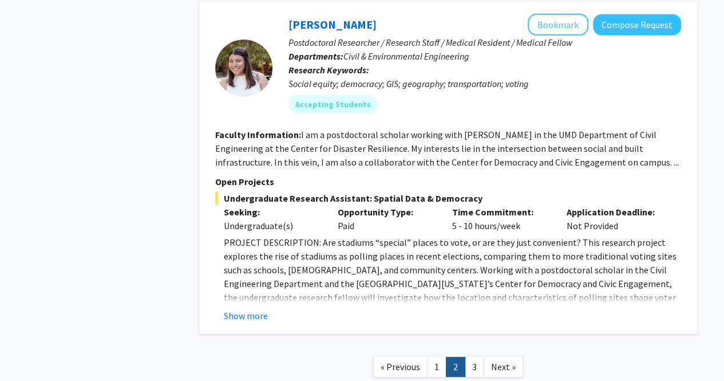
scroll to position [4058, 0]
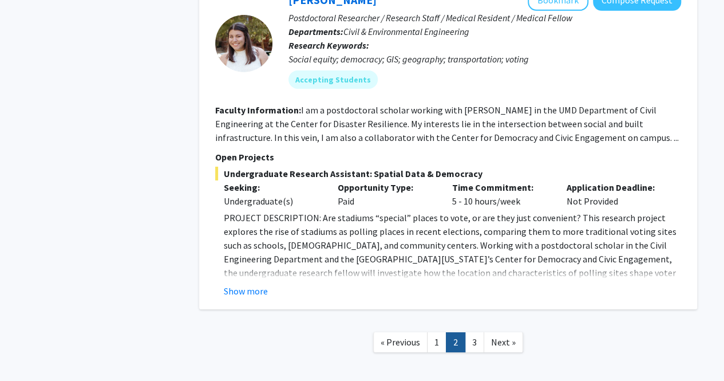
click at [475, 332] on link "3" at bounding box center [474, 342] width 19 height 20
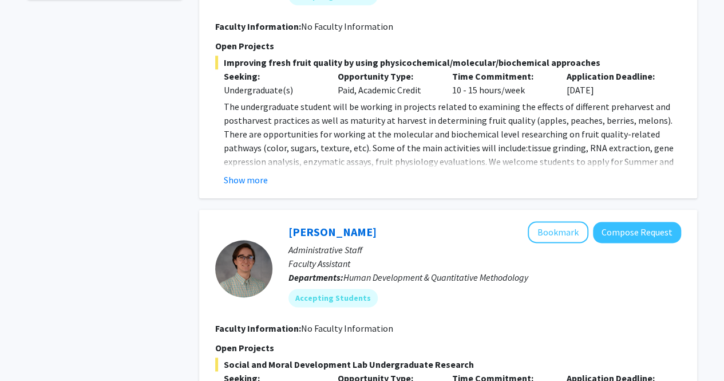
scroll to position [459, 0]
